Goal: Task Accomplishment & Management: Complete application form

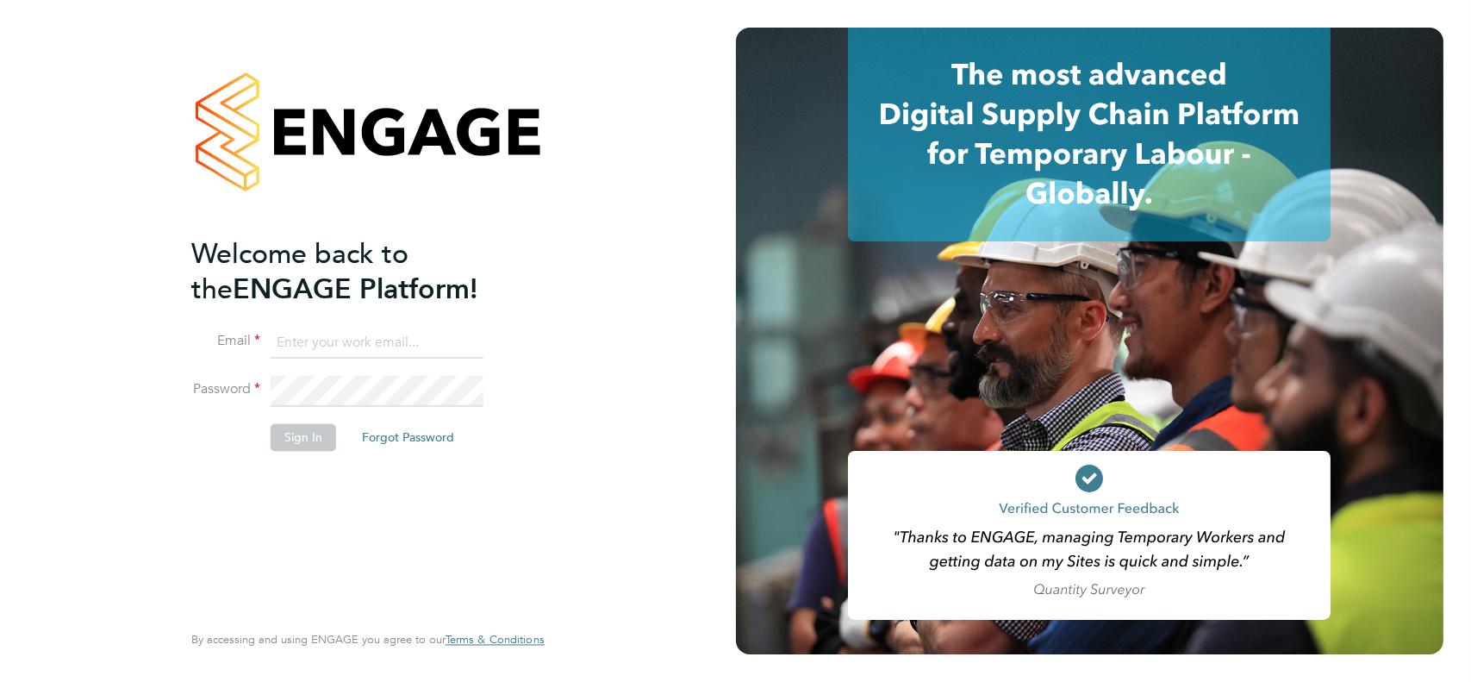
type input "[EMAIL_ADDRESS][DOMAIN_NAME]"
click at [290, 436] on button "Sign In" at bounding box center [304, 437] width 66 height 28
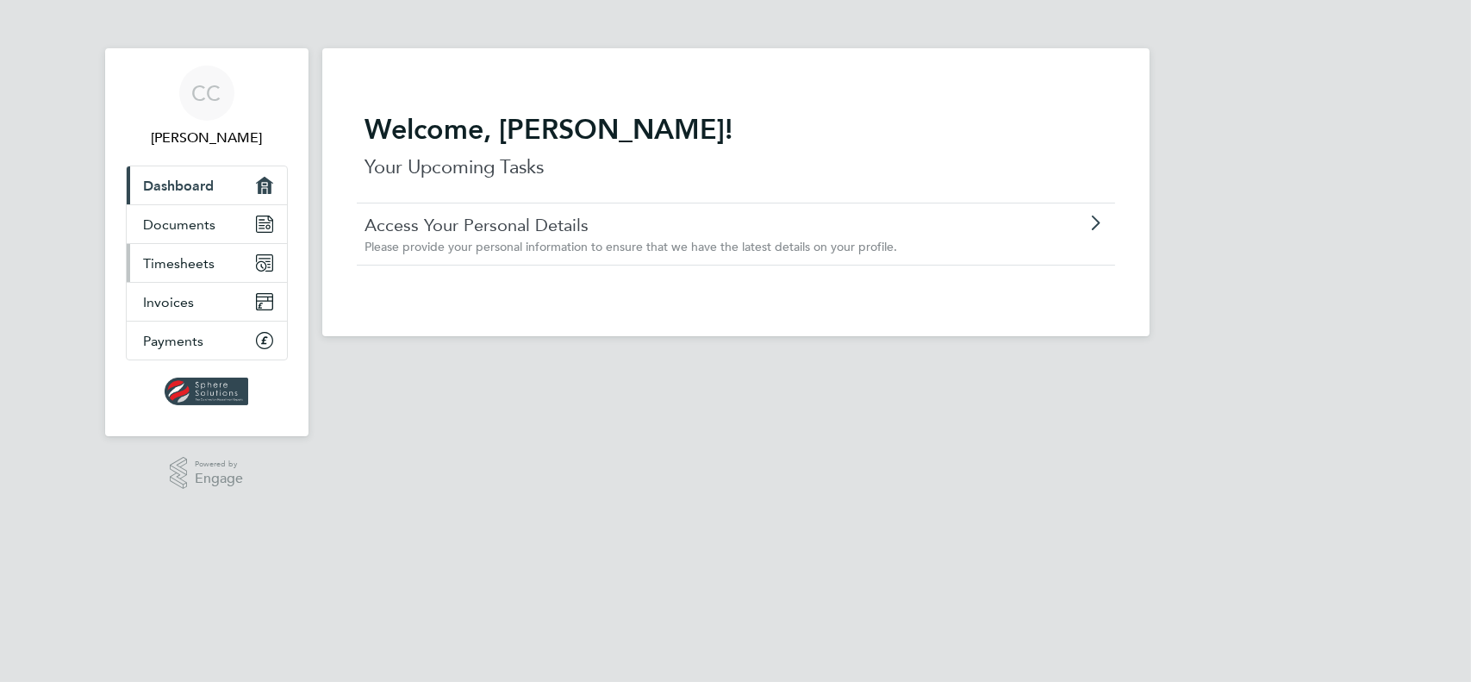
click at [165, 259] on span "Timesheets" at bounding box center [180, 263] width 72 height 16
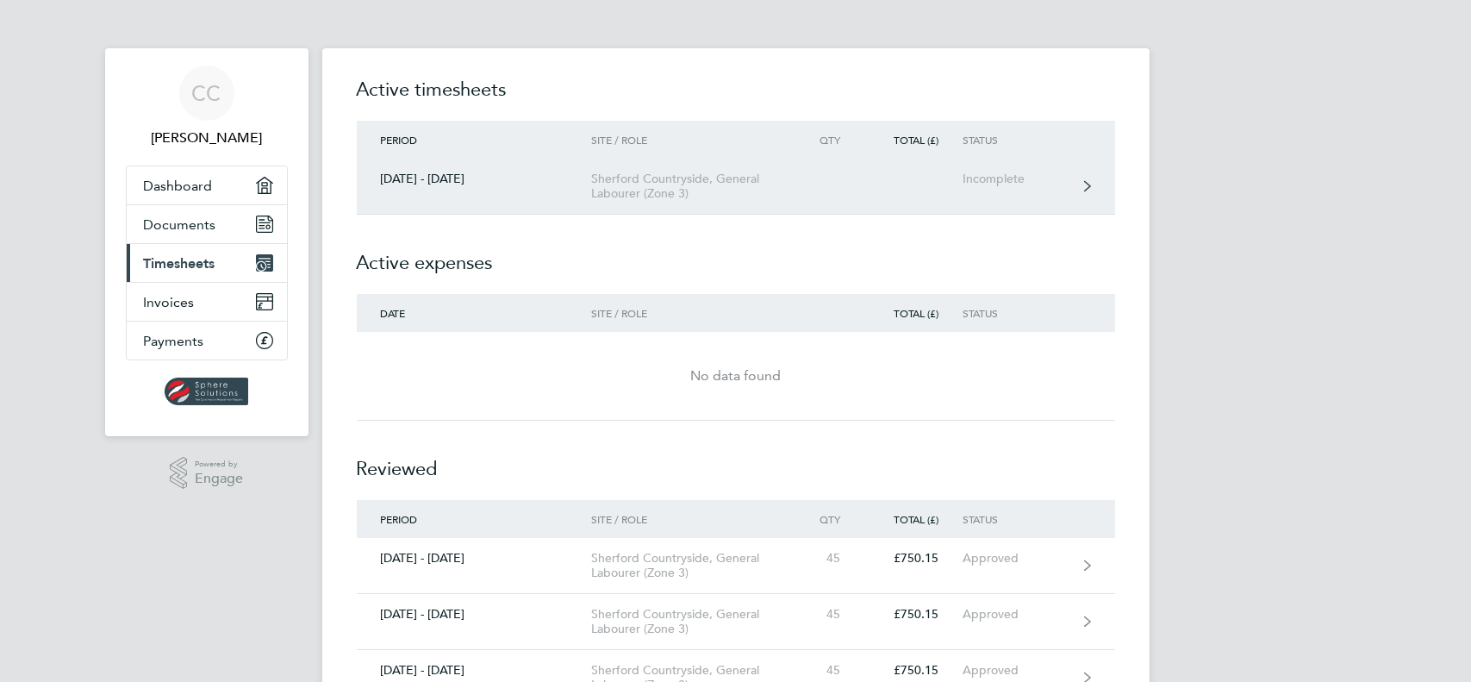
click at [996, 180] on div "Incomplete" at bounding box center [1016, 179] width 106 height 15
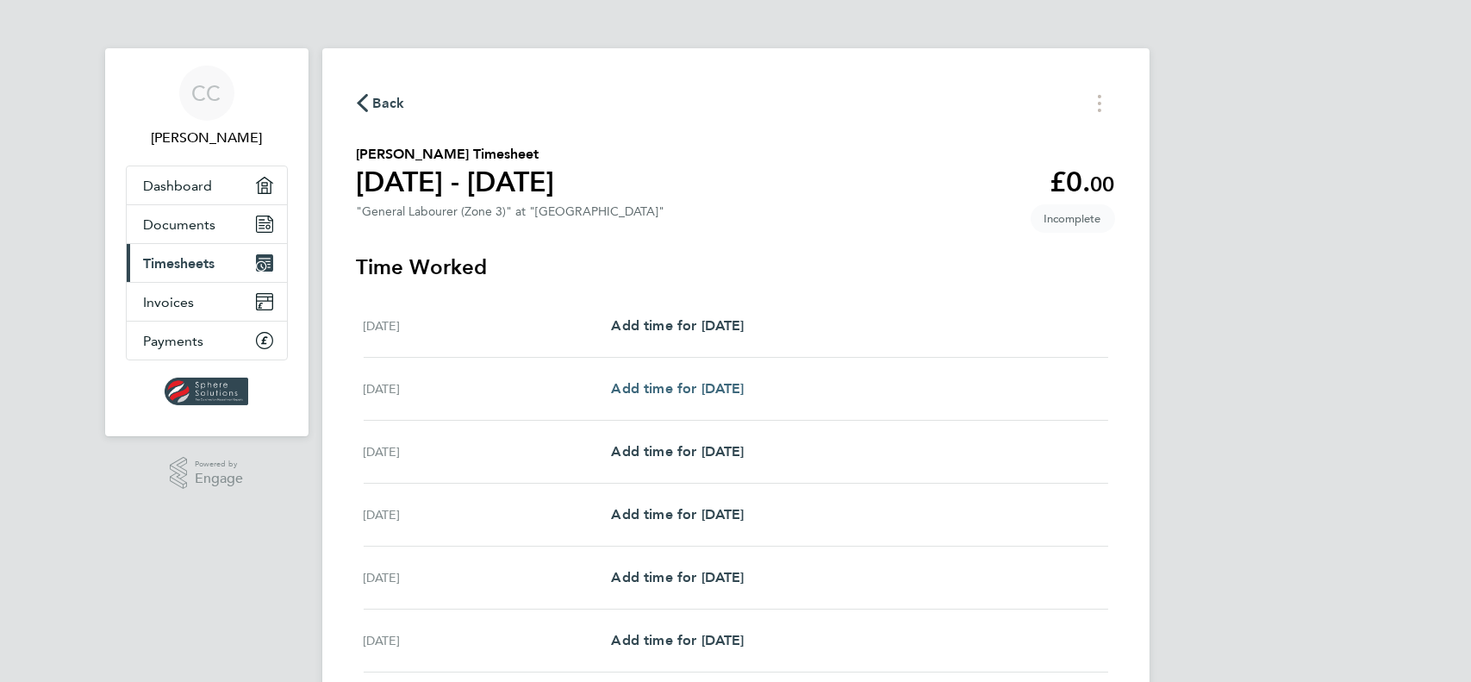
click at [696, 390] on span "Add time for [DATE]" at bounding box center [677, 388] width 133 height 16
select select "30"
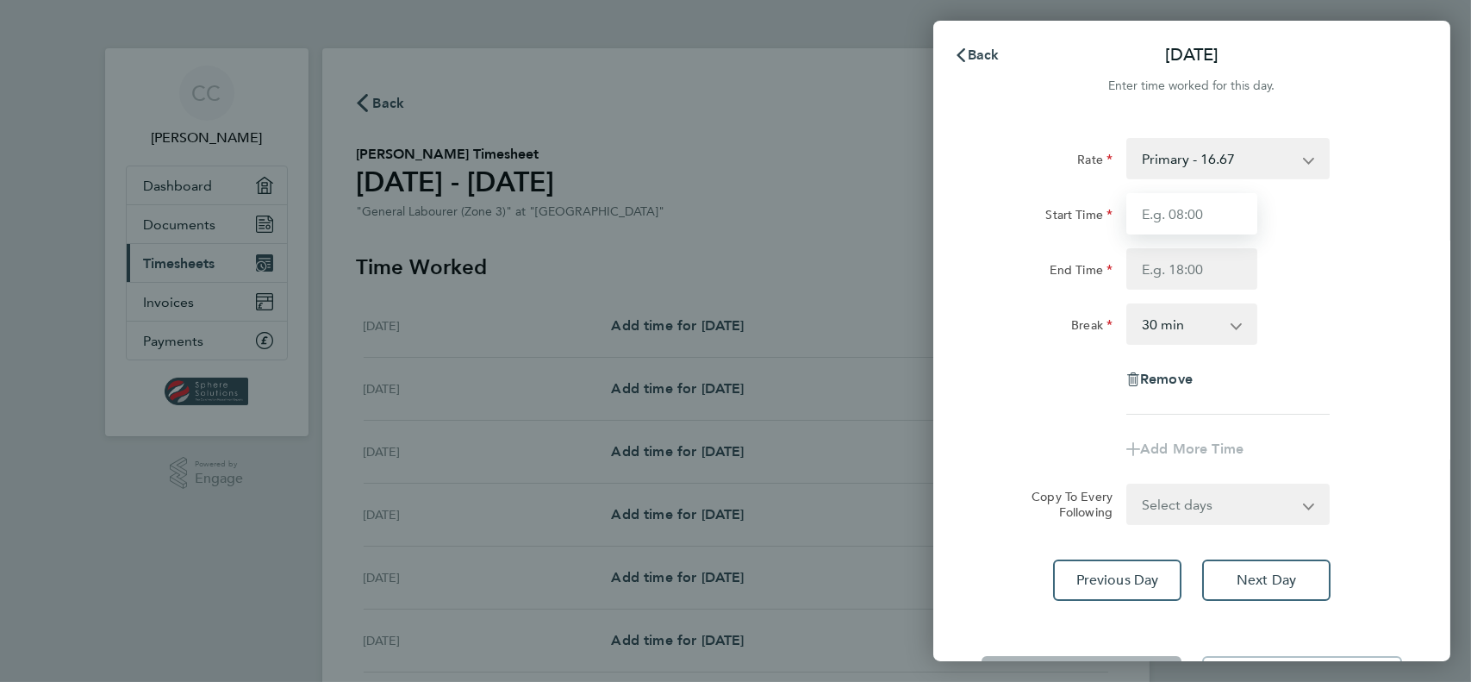
click at [1180, 219] on input "Start Time" at bounding box center [1192, 213] width 131 height 41
type input "07:30"
click at [1177, 259] on input "End Time" at bounding box center [1192, 268] width 131 height 41
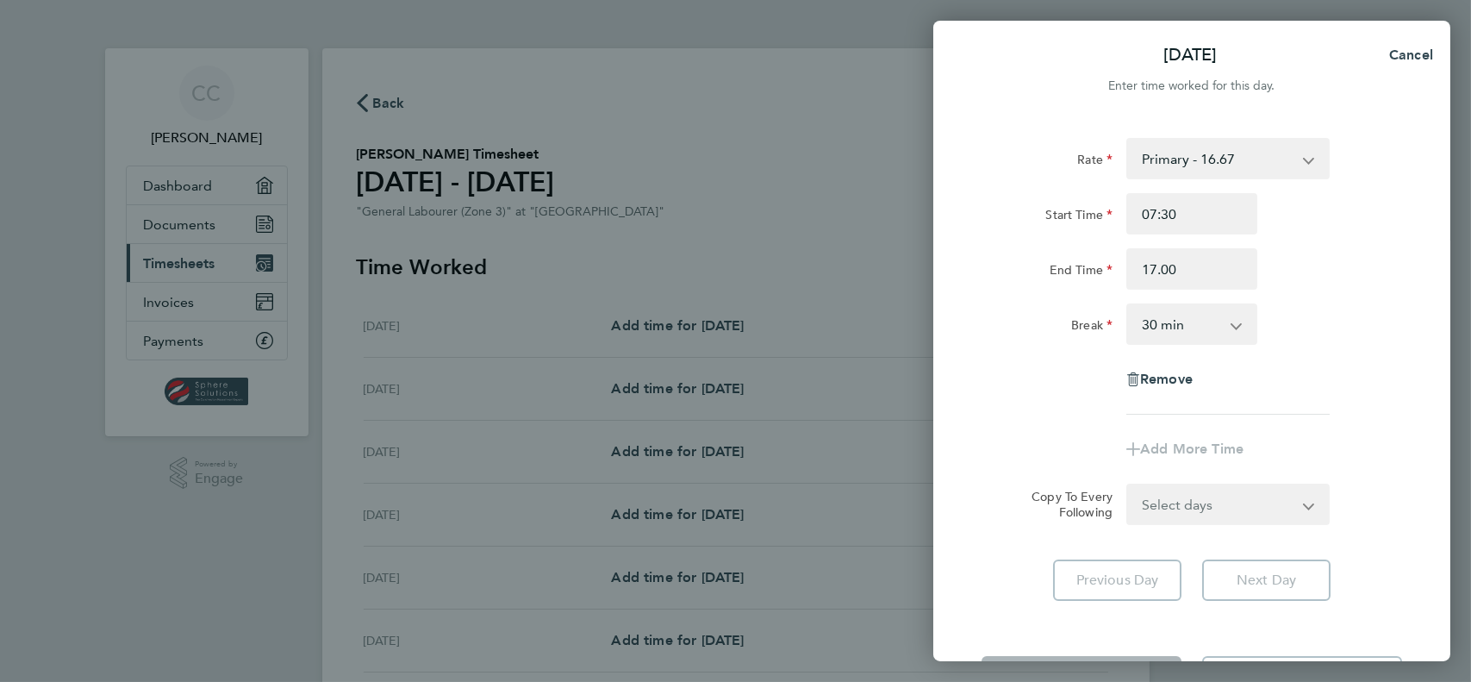
type input "17:00"
click at [1395, 568] on div "Rate Primary - 16.67 Start Time 07:30 End Time 17:00 Break 0 min 15 min 30 min …" at bounding box center [1192, 369] width 517 height 504
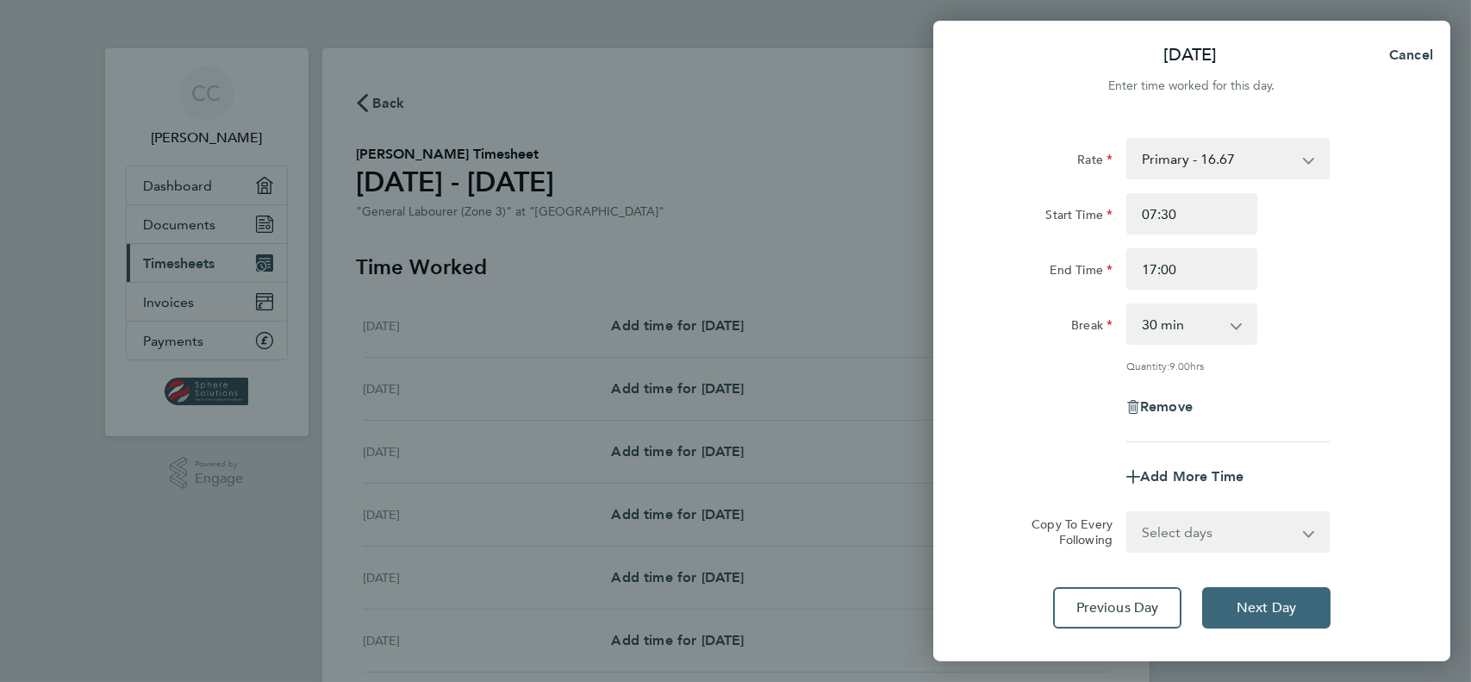
click at [1277, 603] on span "Next Day" at bounding box center [1266, 607] width 59 height 17
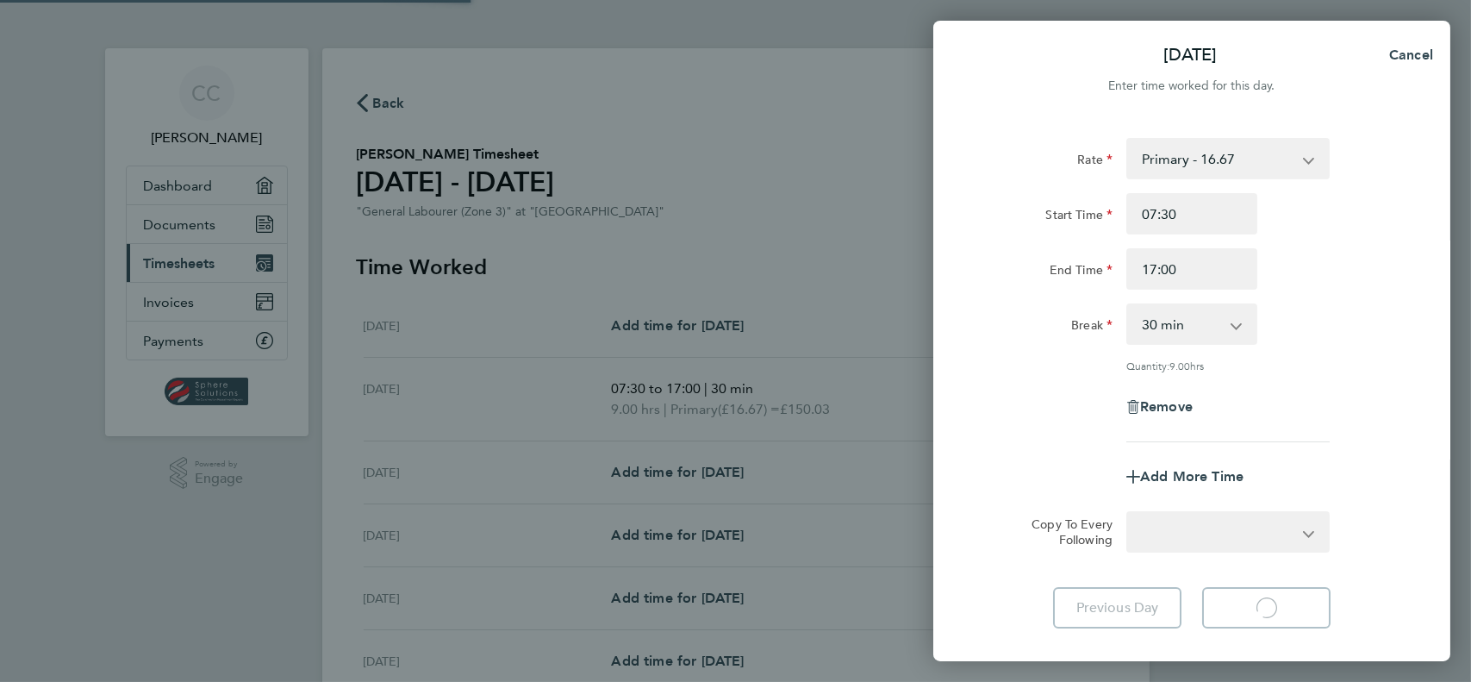
select select "30"
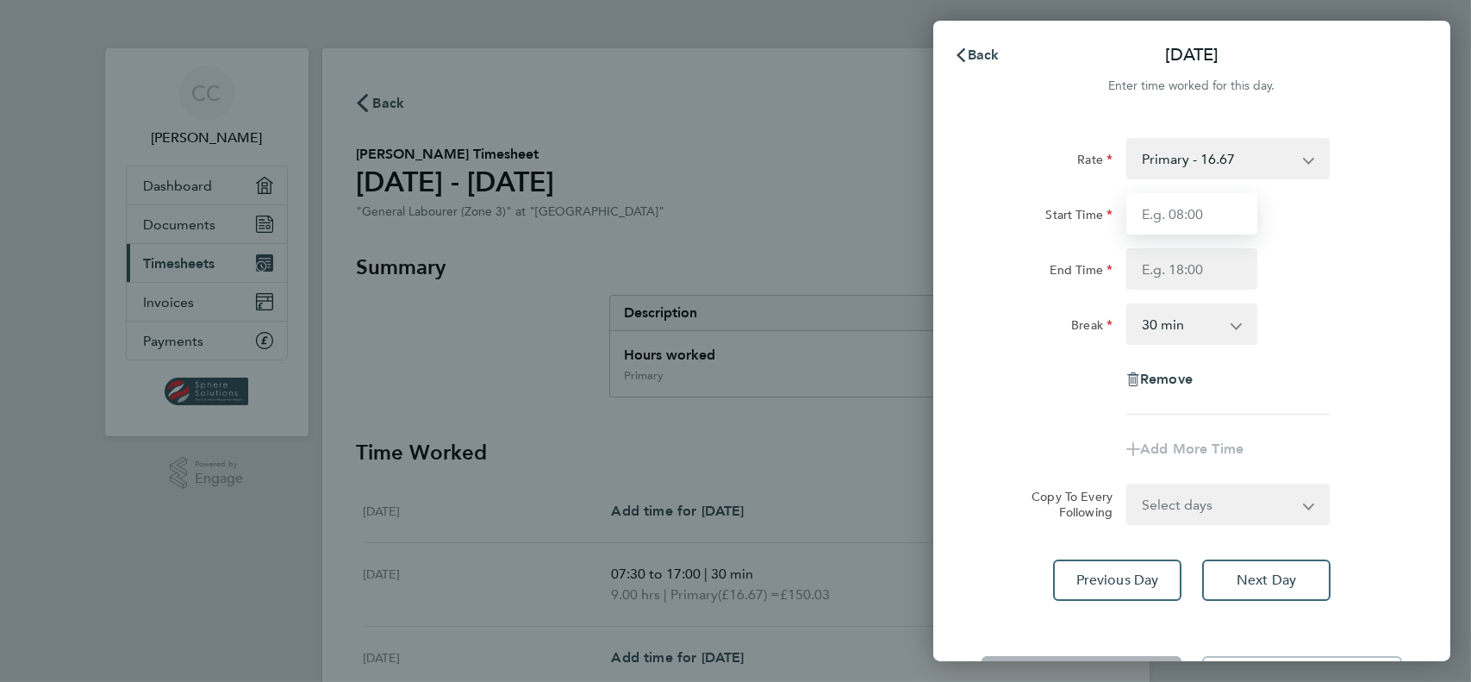
click at [1184, 215] on input "Start Time" at bounding box center [1192, 213] width 131 height 41
type input "07:30"
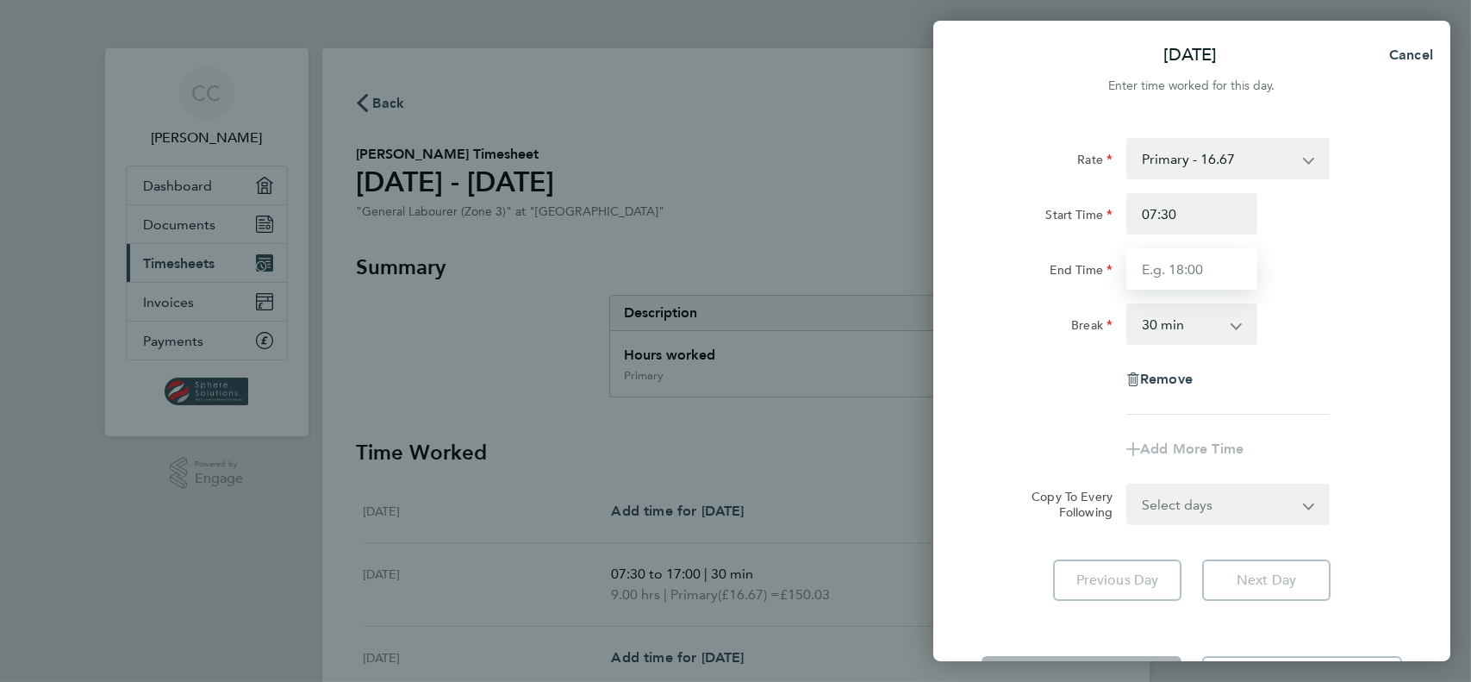
click at [1163, 274] on input "End Time" at bounding box center [1192, 268] width 131 height 41
type input "17:00"
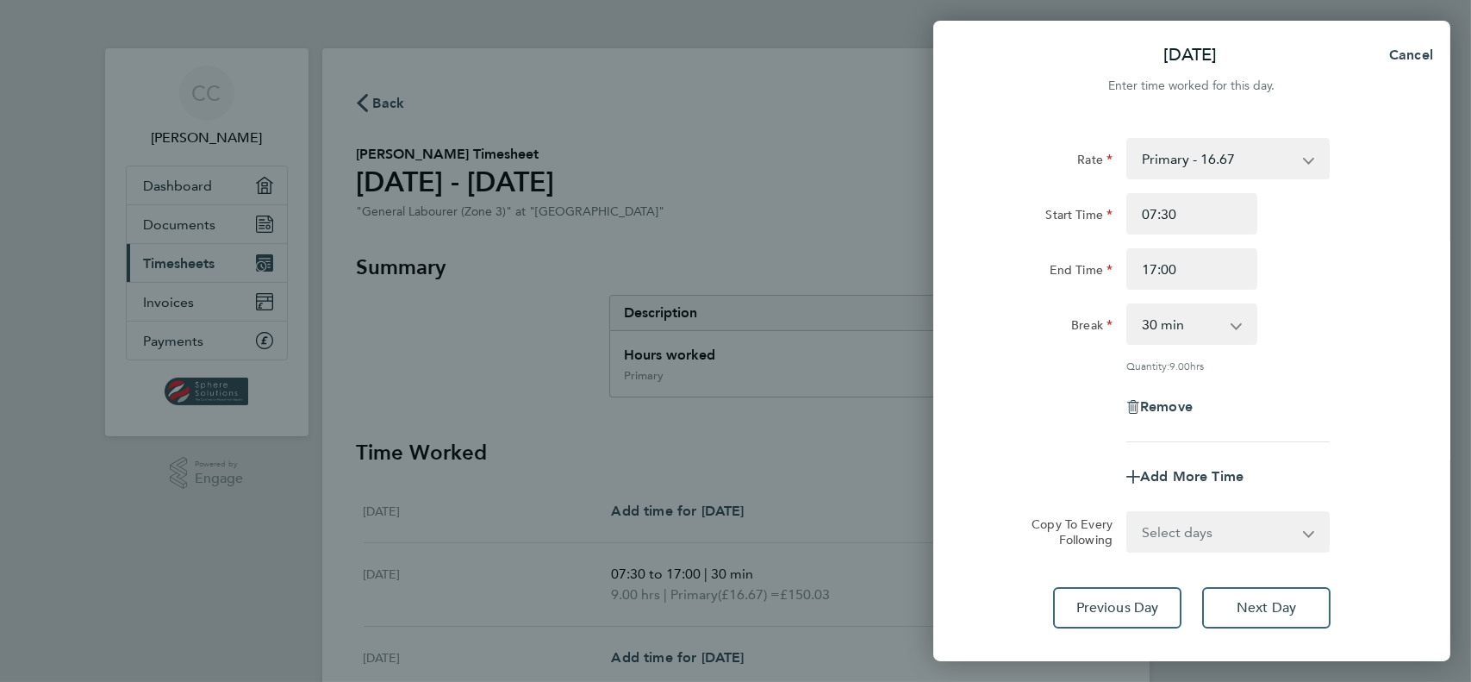
click at [1379, 538] on div "Rate Primary - 16.67 Start Time 07:30 End Time 17:00 Break 0 min 15 min 30 min …" at bounding box center [1192, 383] width 517 height 532
click at [1290, 605] on span "Next Day" at bounding box center [1266, 607] width 59 height 17
select select "30"
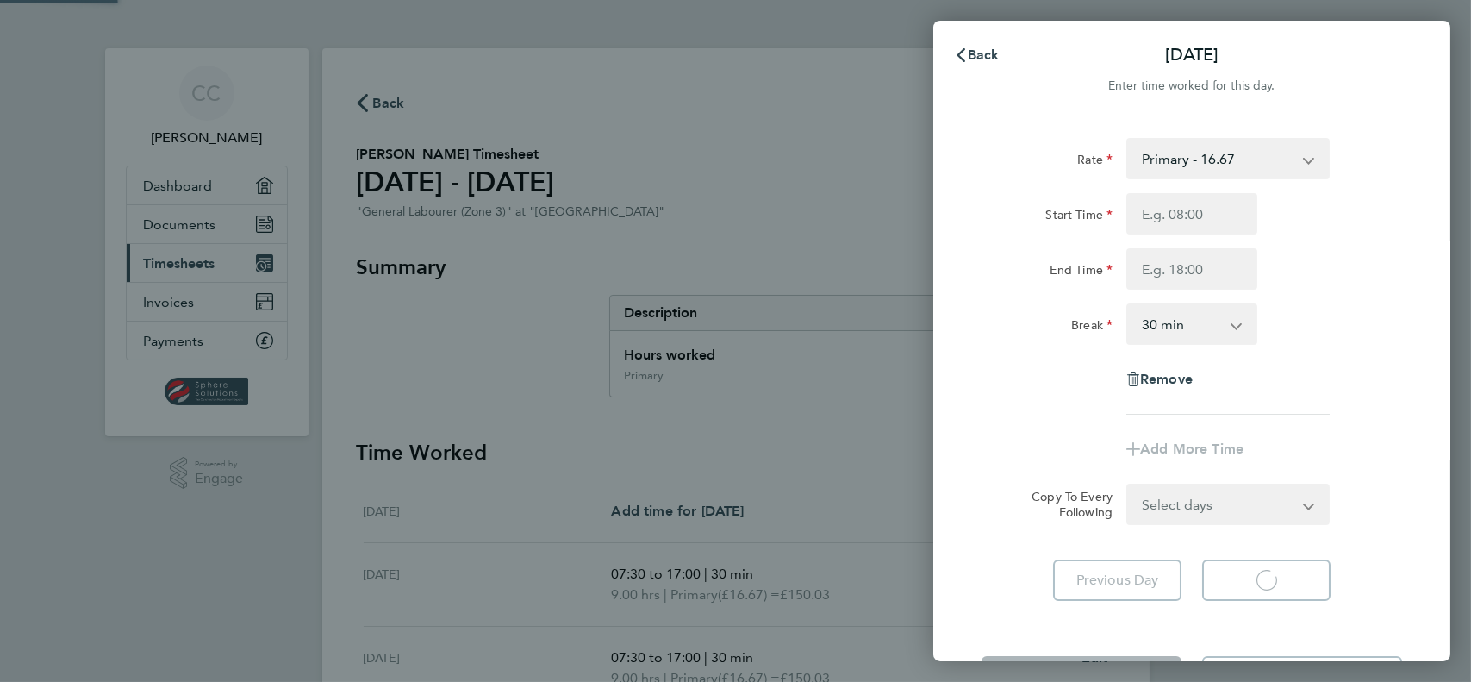
select select "30"
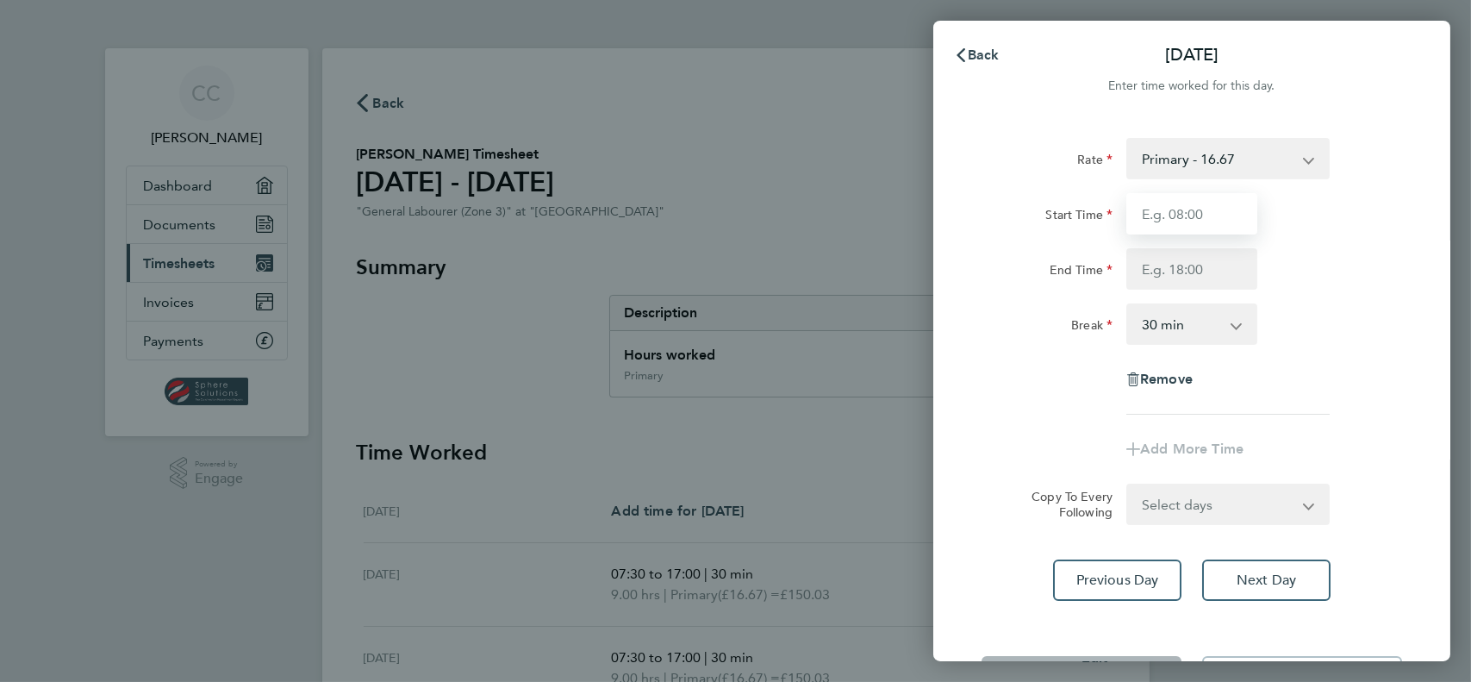
click at [1178, 208] on input "Start Time" at bounding box center [1192, 213] width 131 height 41
type input "07:30"
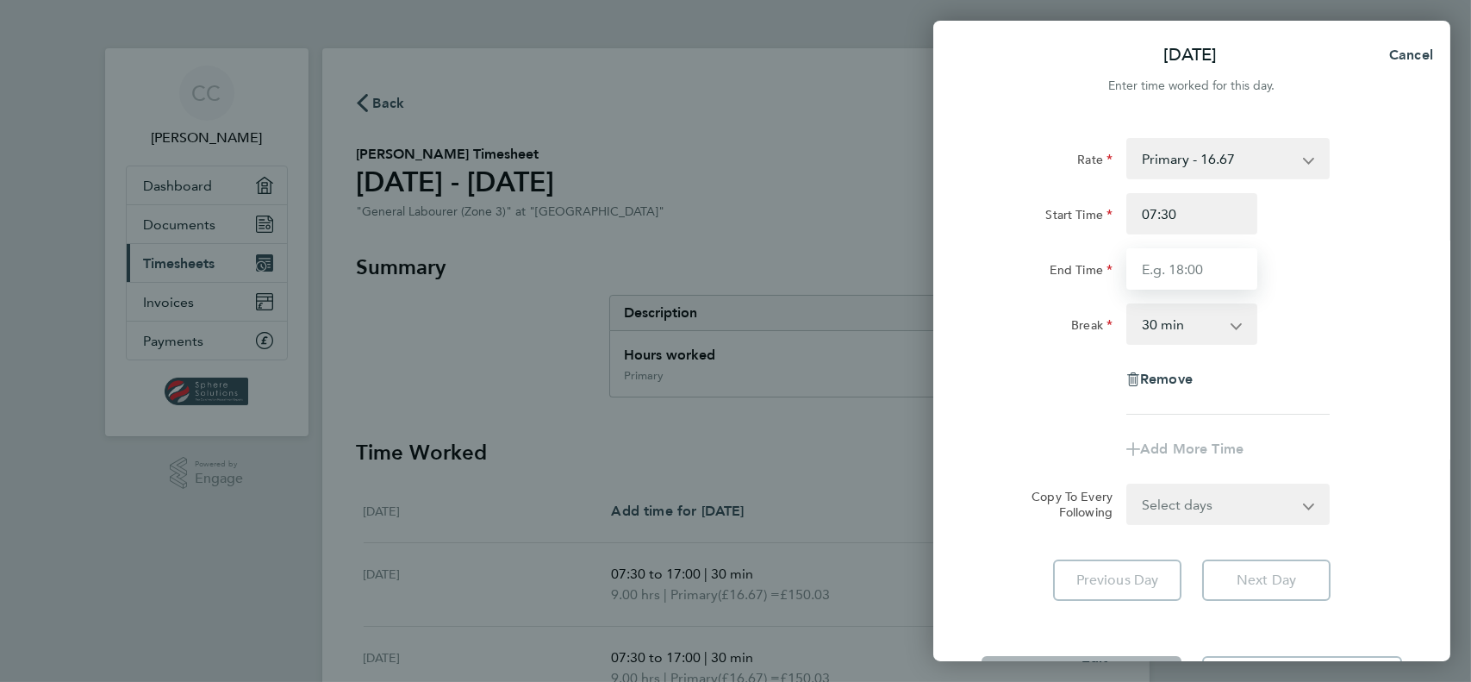
click at [1150, 265] on input "End Time" at bounding box center [1192, 268] width 131 height 41
type input "17:00"
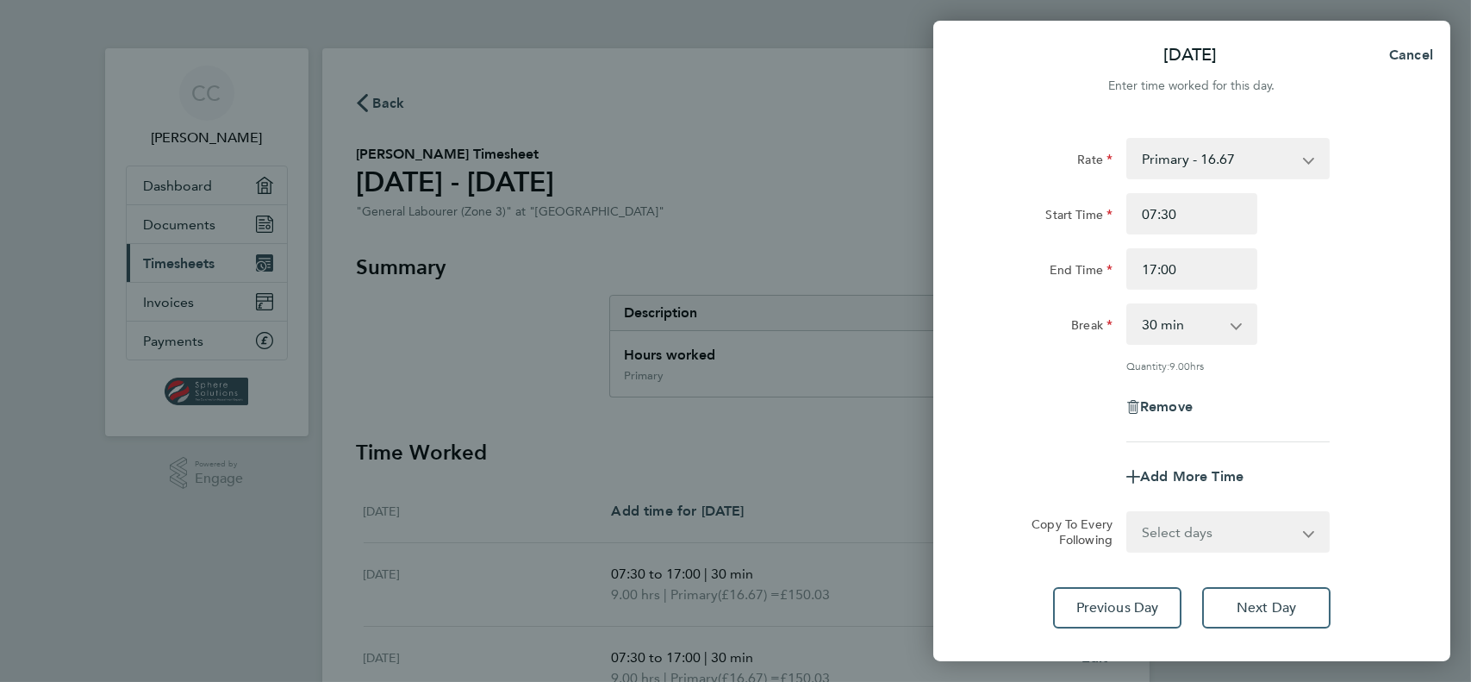
click at [1356, 409] on div "Rate Primary - 16.67 Start Time 07:30 End Time 17:00 Break 0 min 15 min 30 min …" at bounding box center [1192, 290] width 421 height 304
click at [1257, 597] on button "Next Day" at bounding box center [1266, 607] width 128 height 41
select select "30"
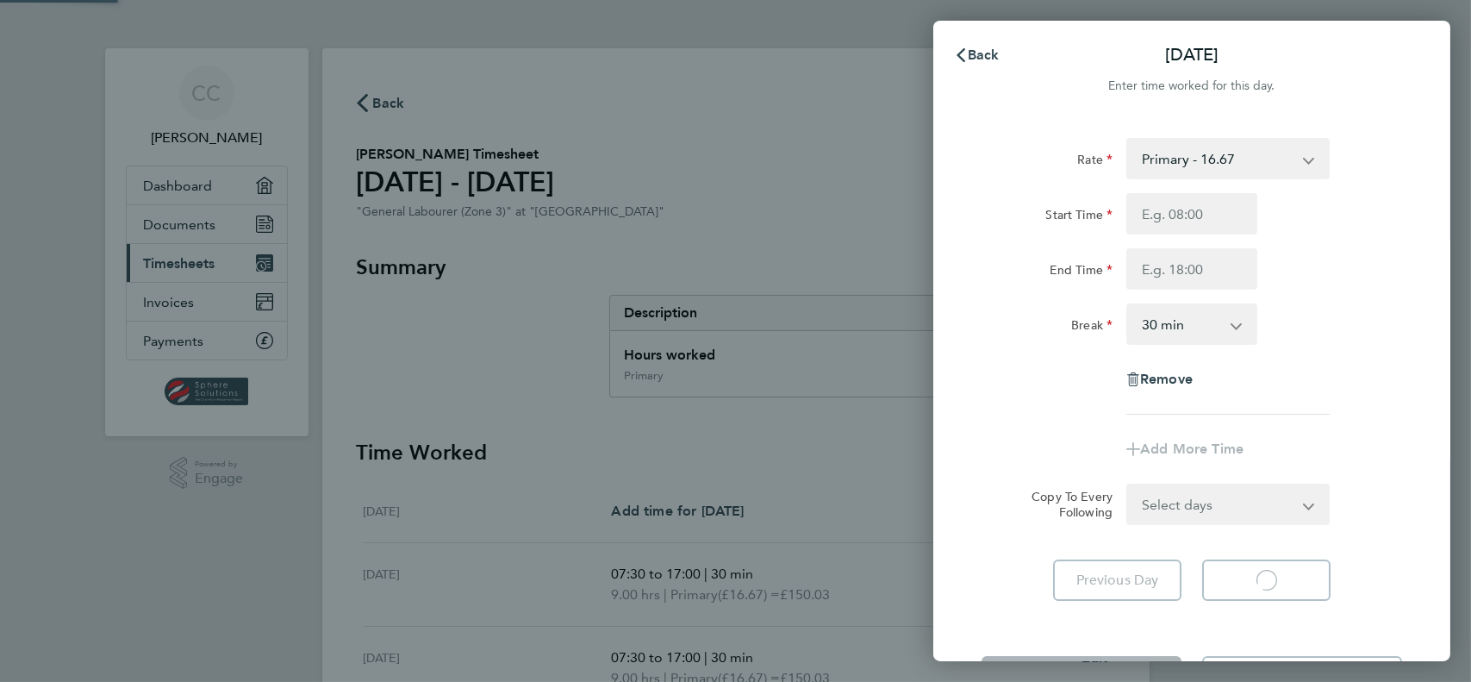
select select "30"
click at [369, 93] on div "Back [DATE] Enter time worked for this day. Rate Primary - 16.67 Start Time End…" at bounding box center [735, 341] width 1471 height 682
click at [978, 53] on span "Back" at bounding box center [984, 55] width 32 height 16
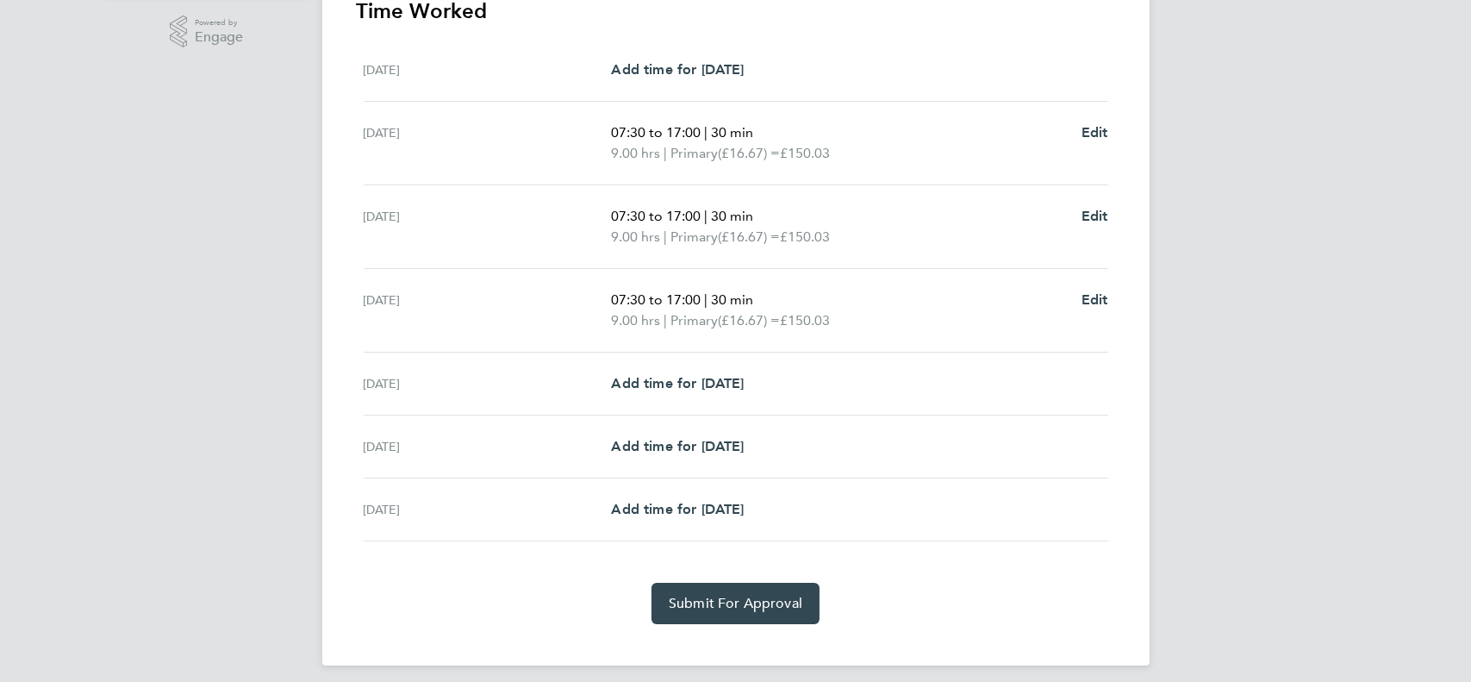
scroll to position [452, 0]
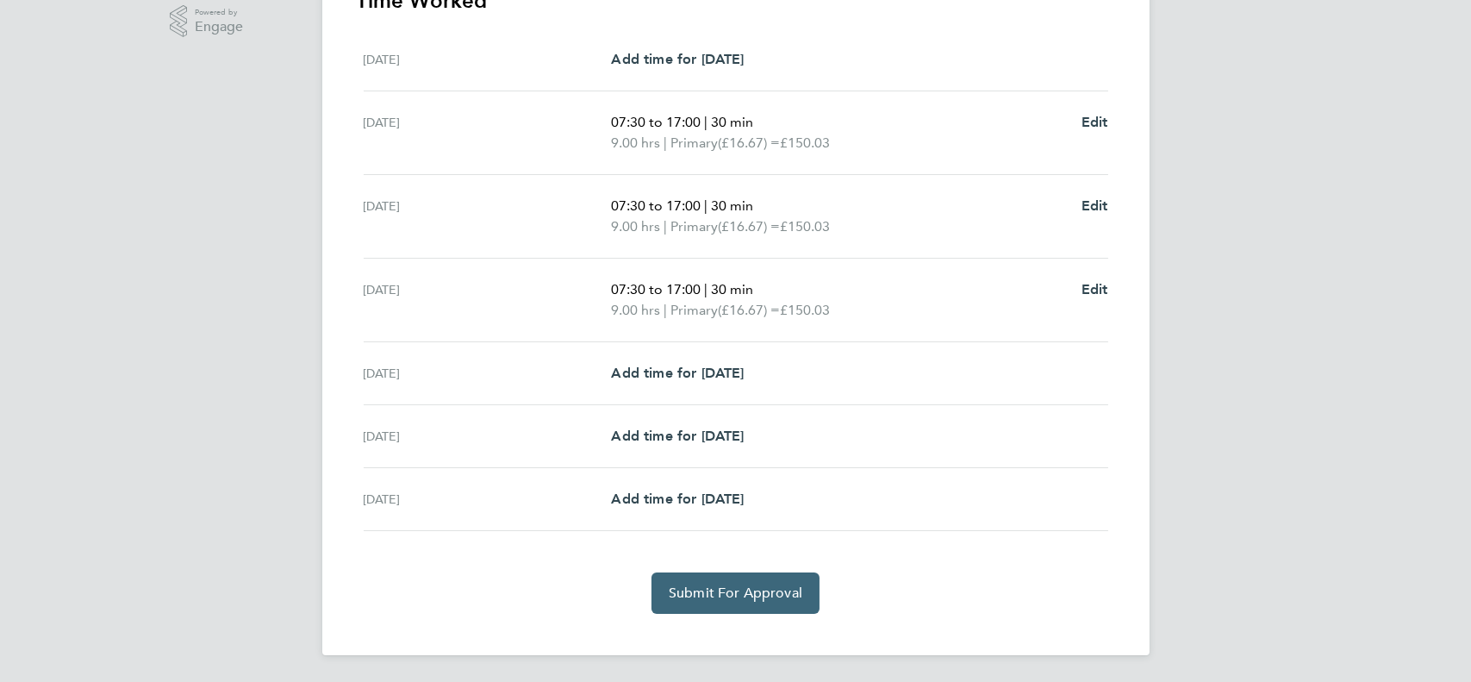
click at [732, 590] on span "Submit For Approval" at bounding box center [736, 592] width 134 height 17
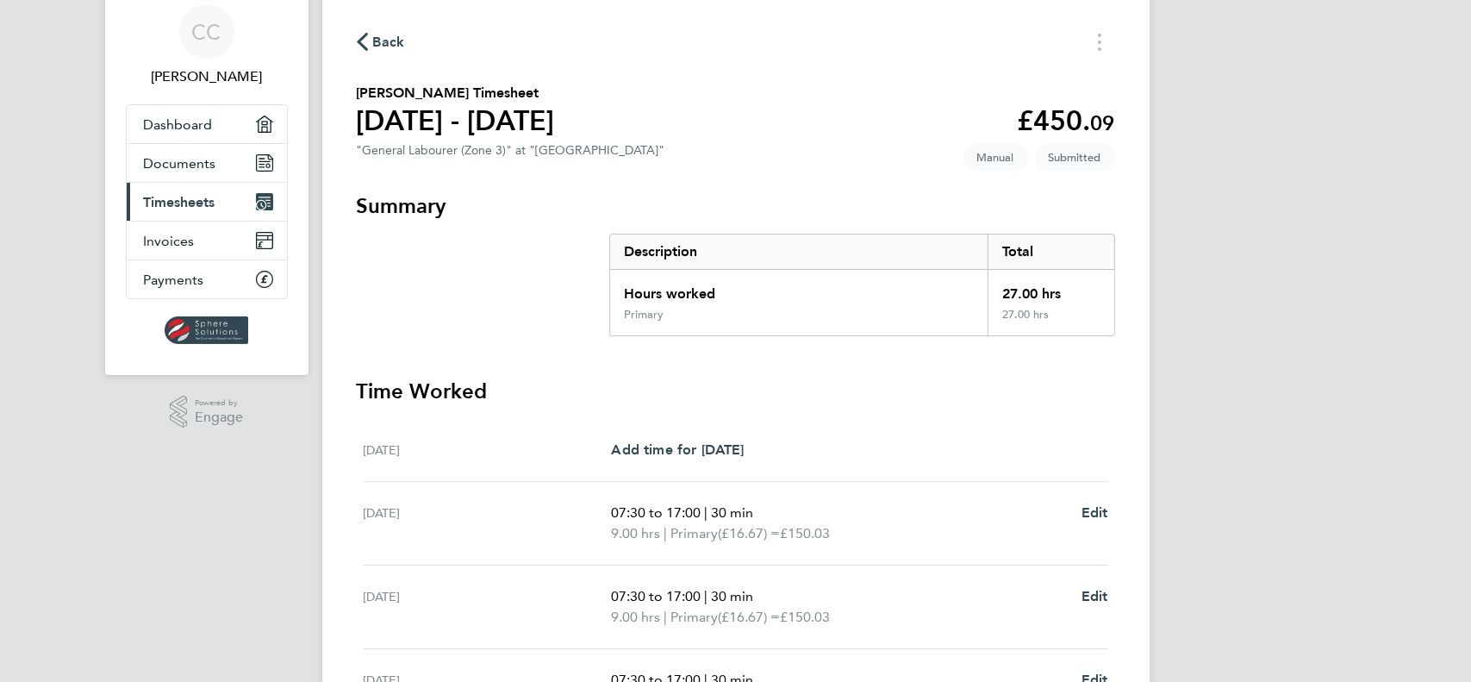
scroll to position [24, 0]
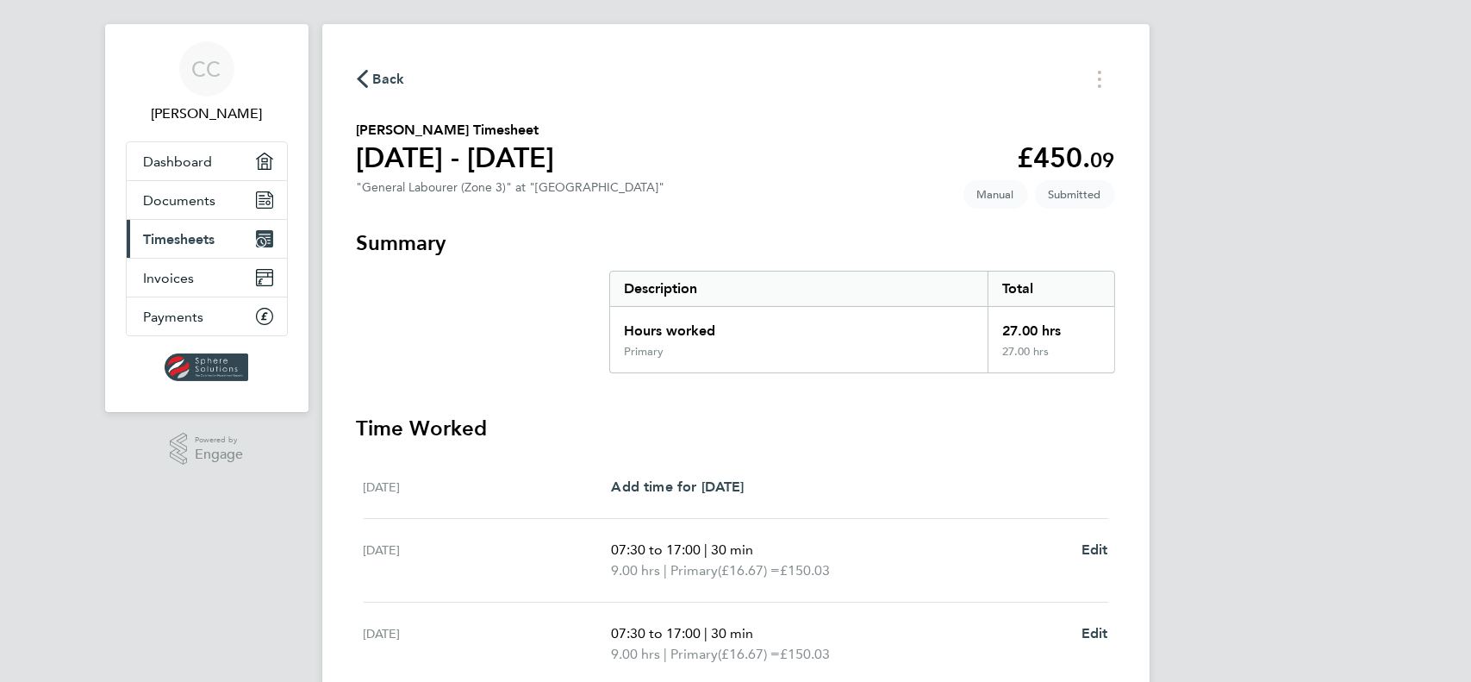
click at [385, 78] on span "Back" at bounding box center [389, 79] width 32 height 21
